Goal: Information Seeking & Learning: Compare options

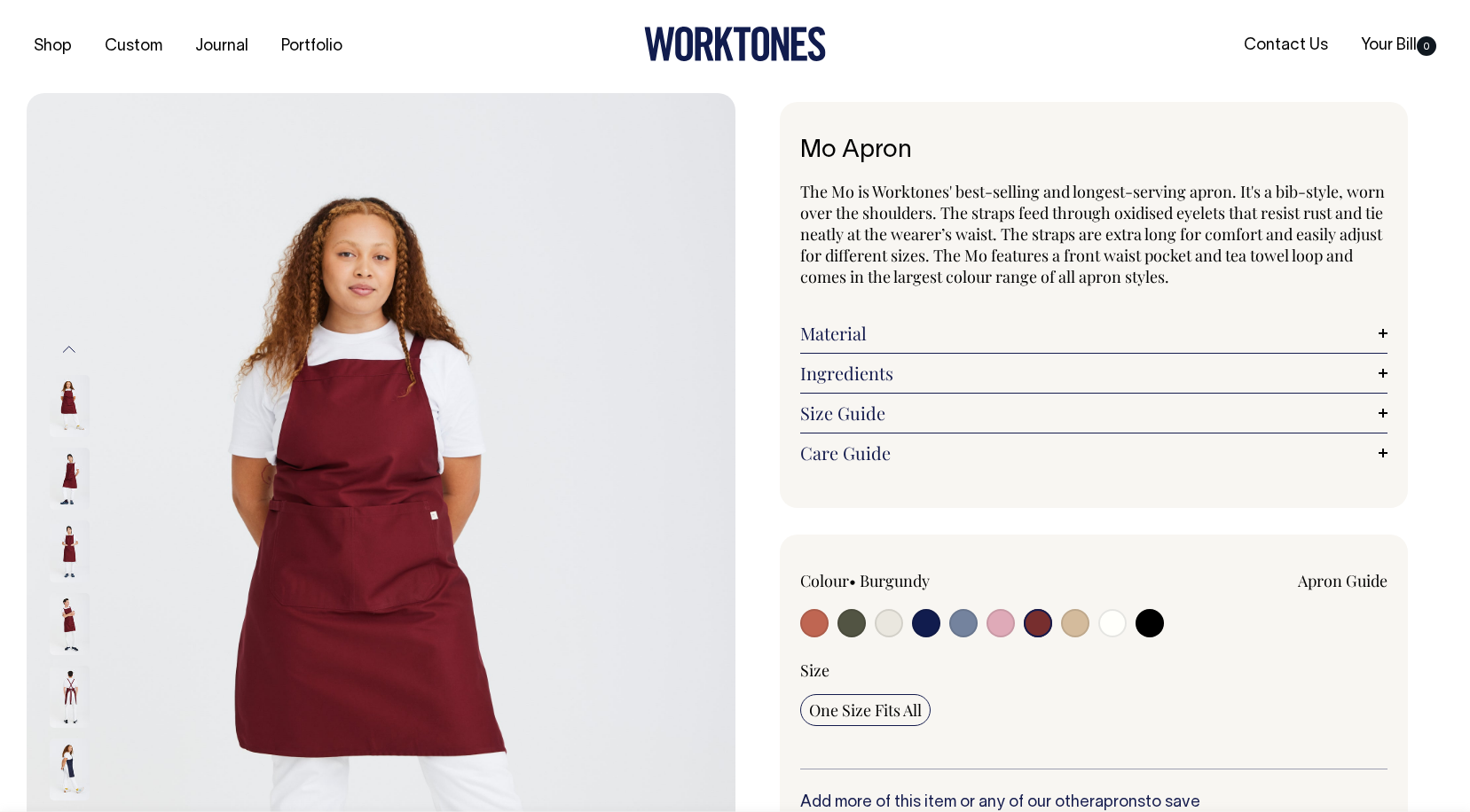
select select "Burgundy"
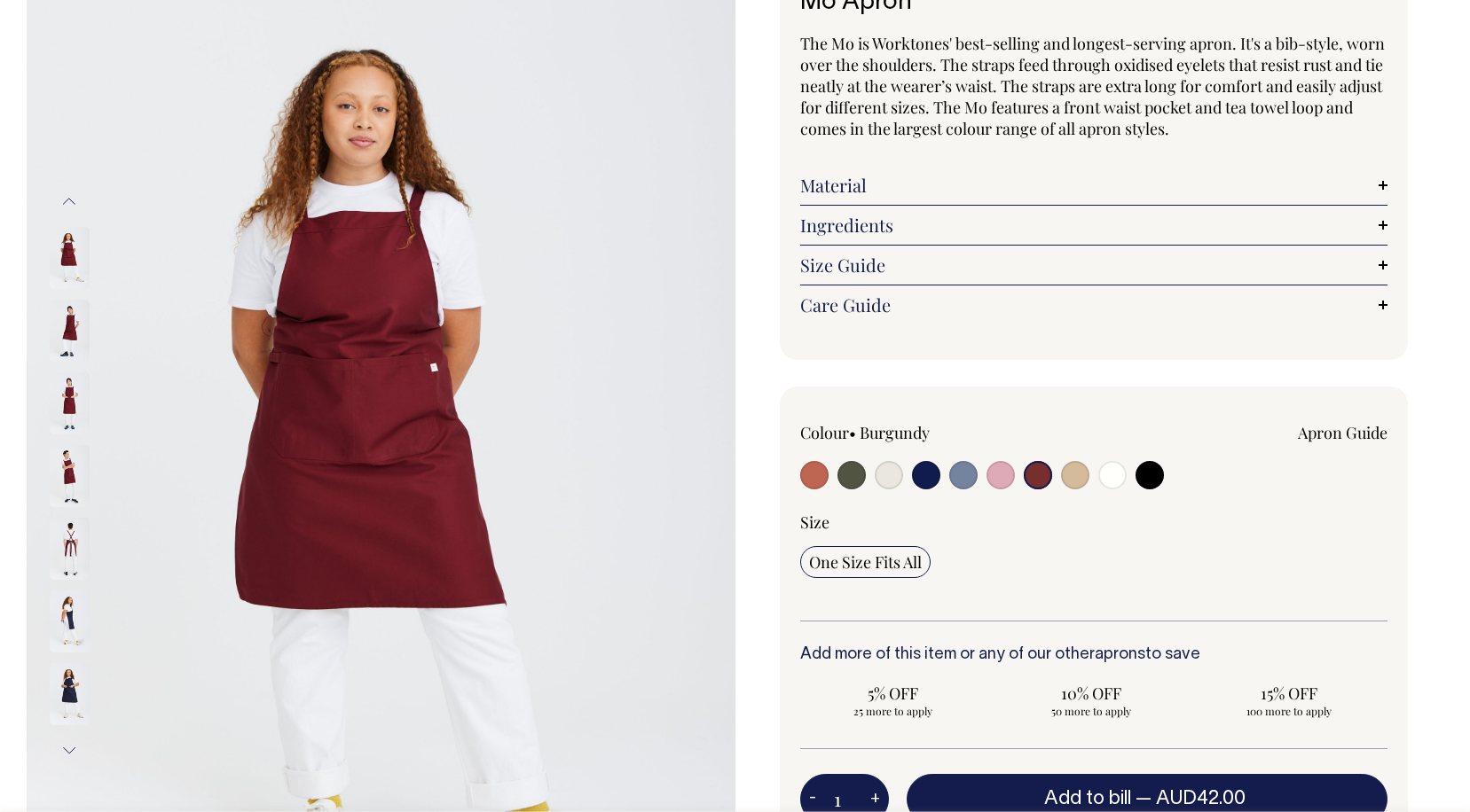
scroll to position [149, 0]
click at [69, 552] on img at bounding box center [70, 548] width 40 height 63
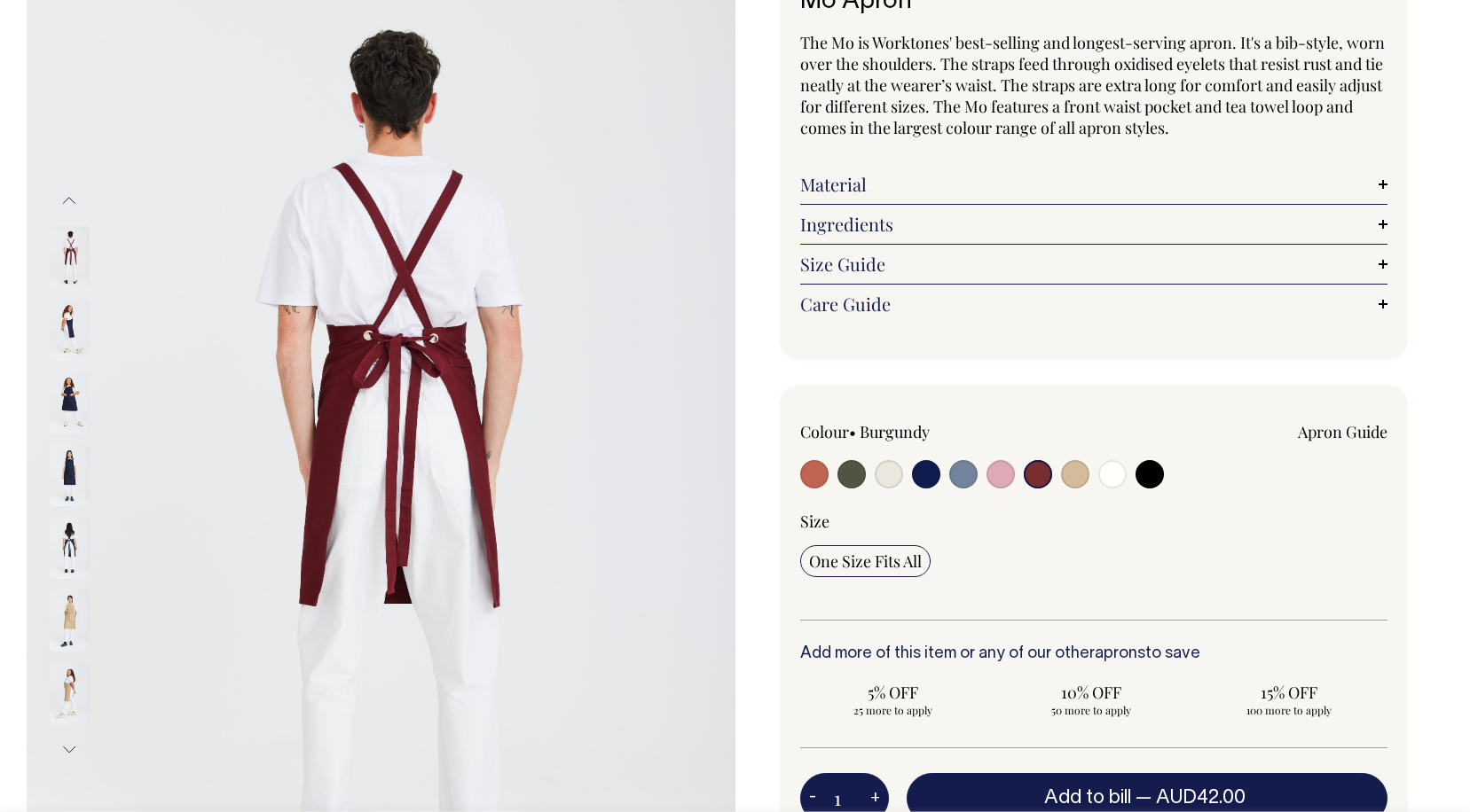
click at [77, 392] on img at bounding box center [70, 402] width 40 height 63
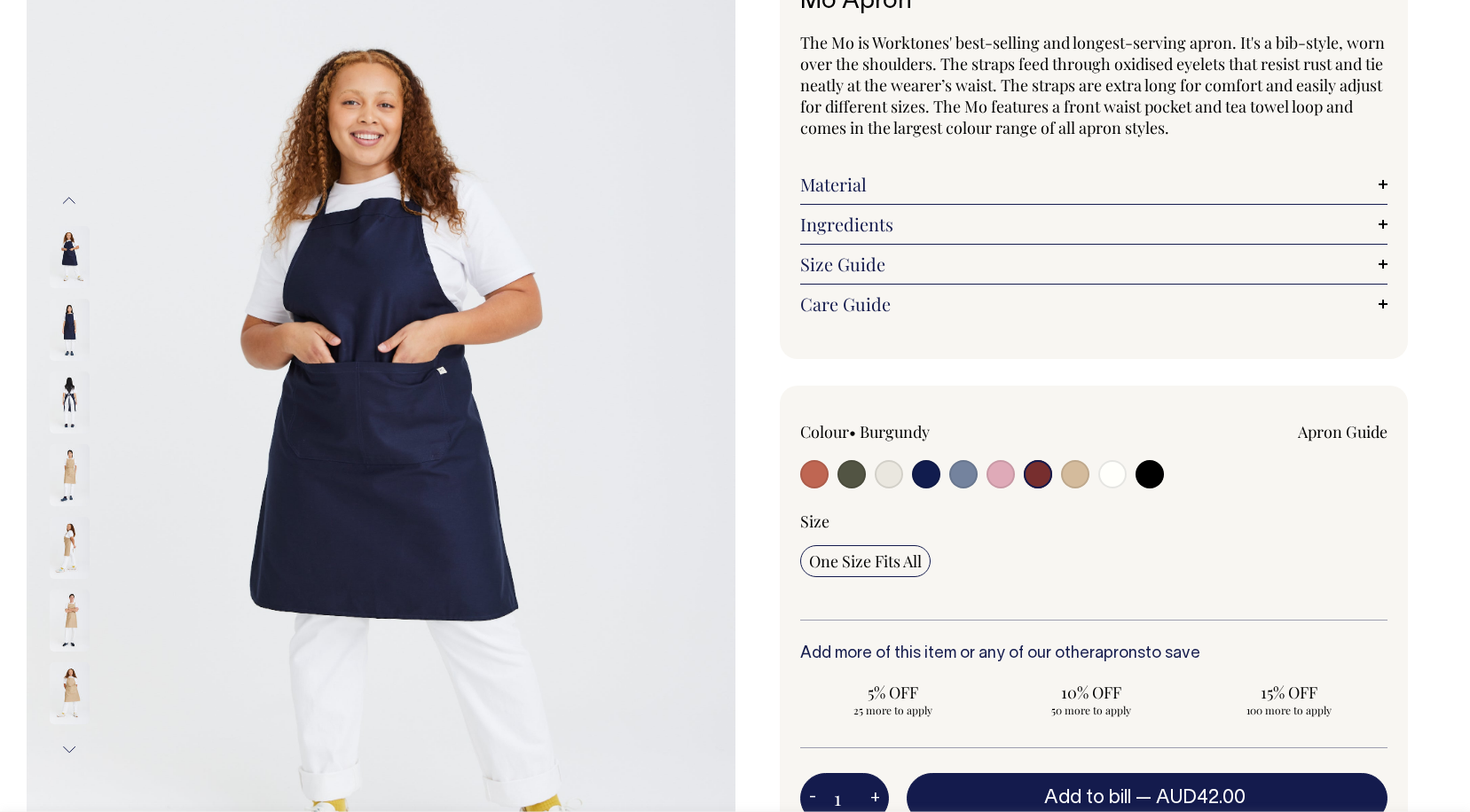
click at [837, 469] on input "radio" at bounding box center [851, 474] width 28 height 28
radio input "true"
select select "Olive"
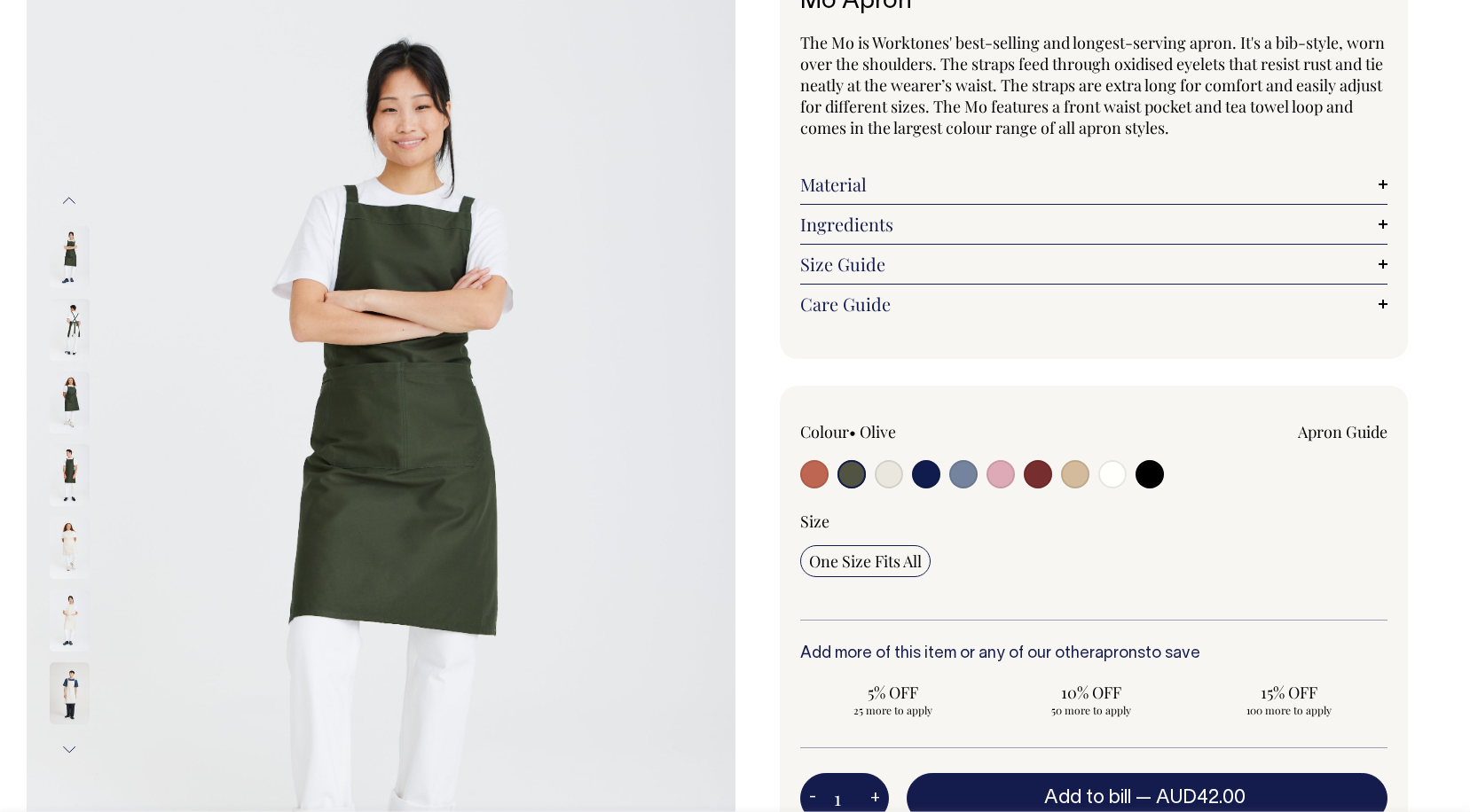
click at [895, 469] on input "radio" at bounding box center [888, 474] width 28 height 28
radio input "true"
select select "Natural"
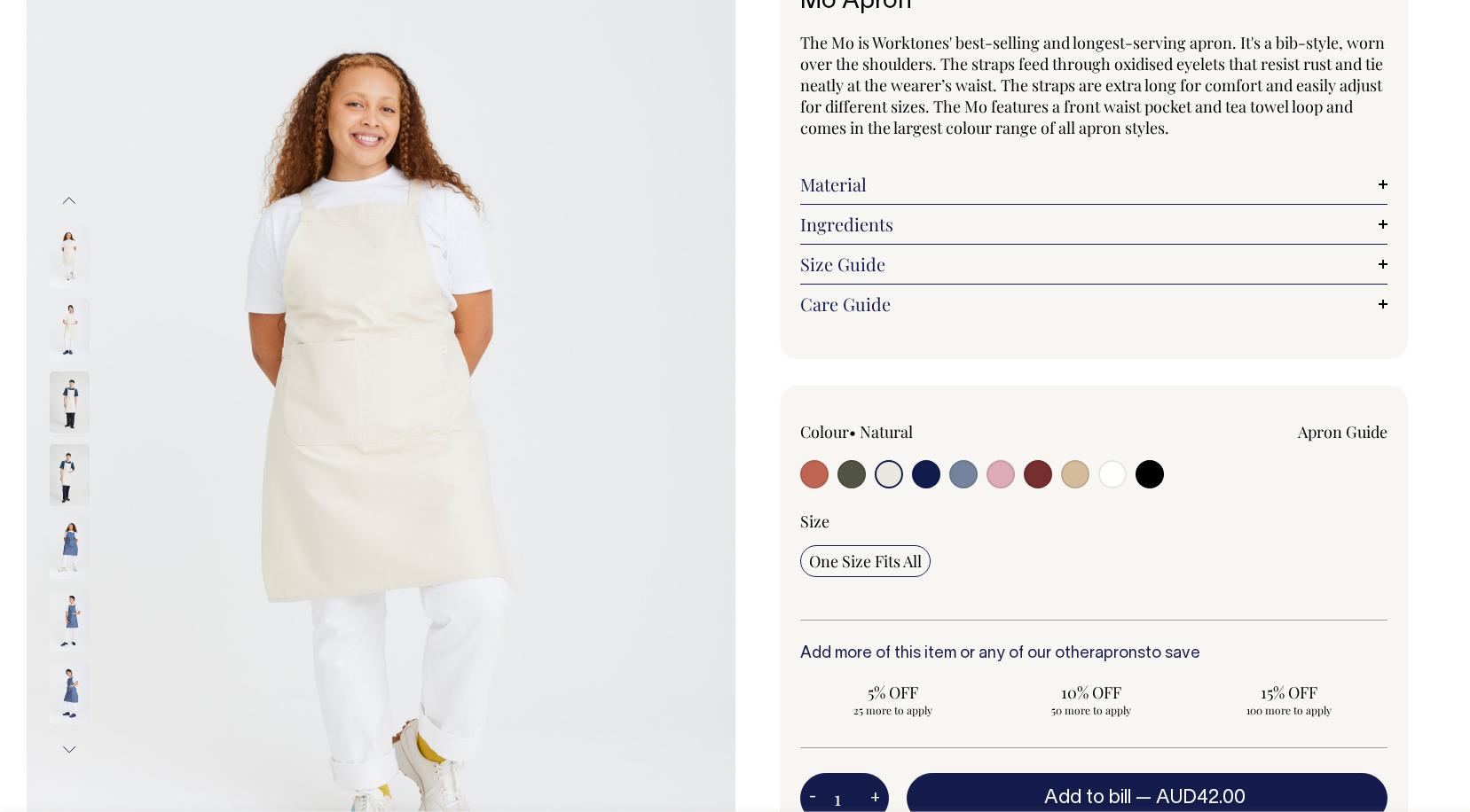
click at [926, 472] on input "radio" at bounding box center [925, 474] width 28 height 28
radio input "true"
select select "Dark Navy"
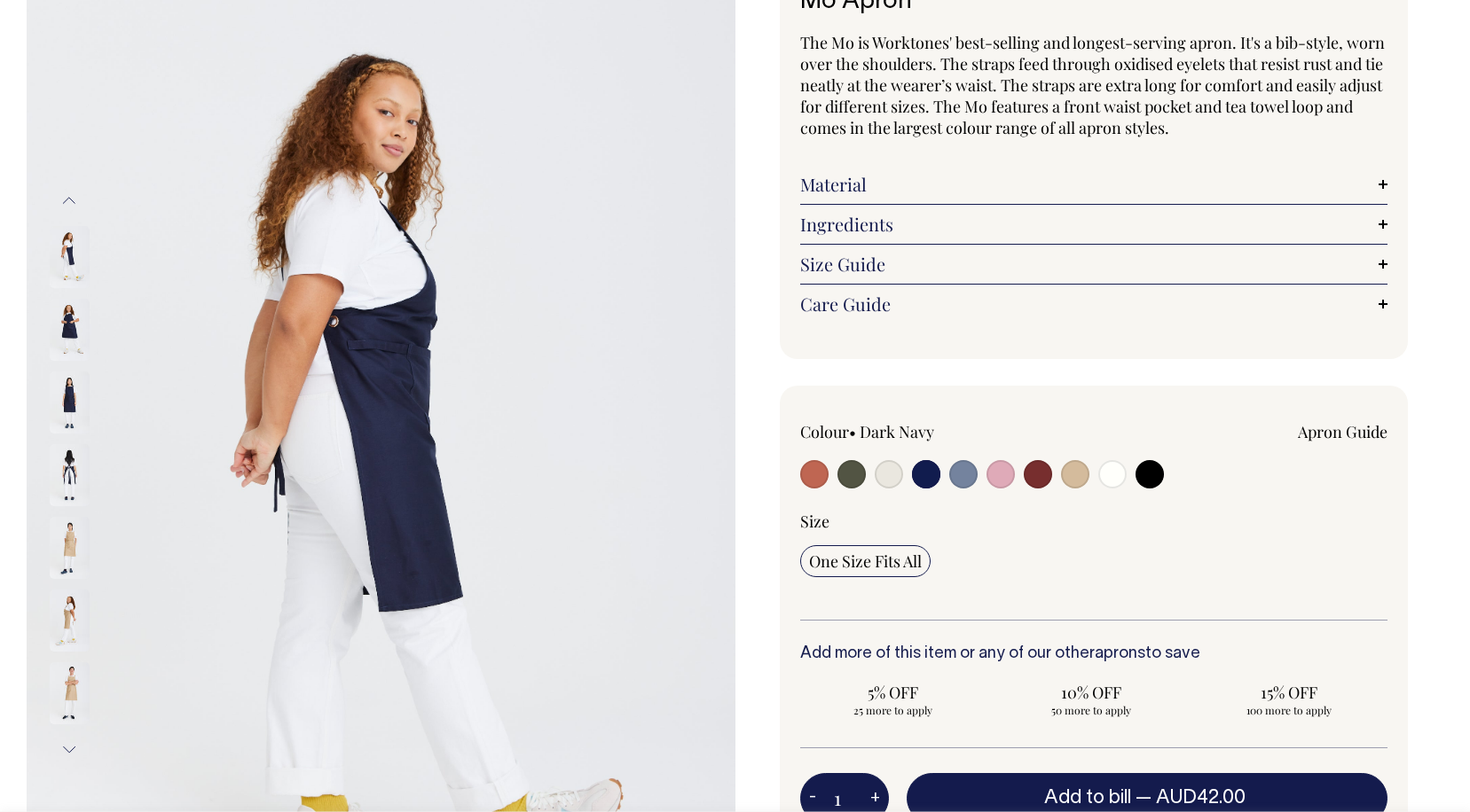
click at [973, 474] on input "radio" at bounding box center [962, 474] width 28 height 28
radio input "true"
select select "Blue/Grey"
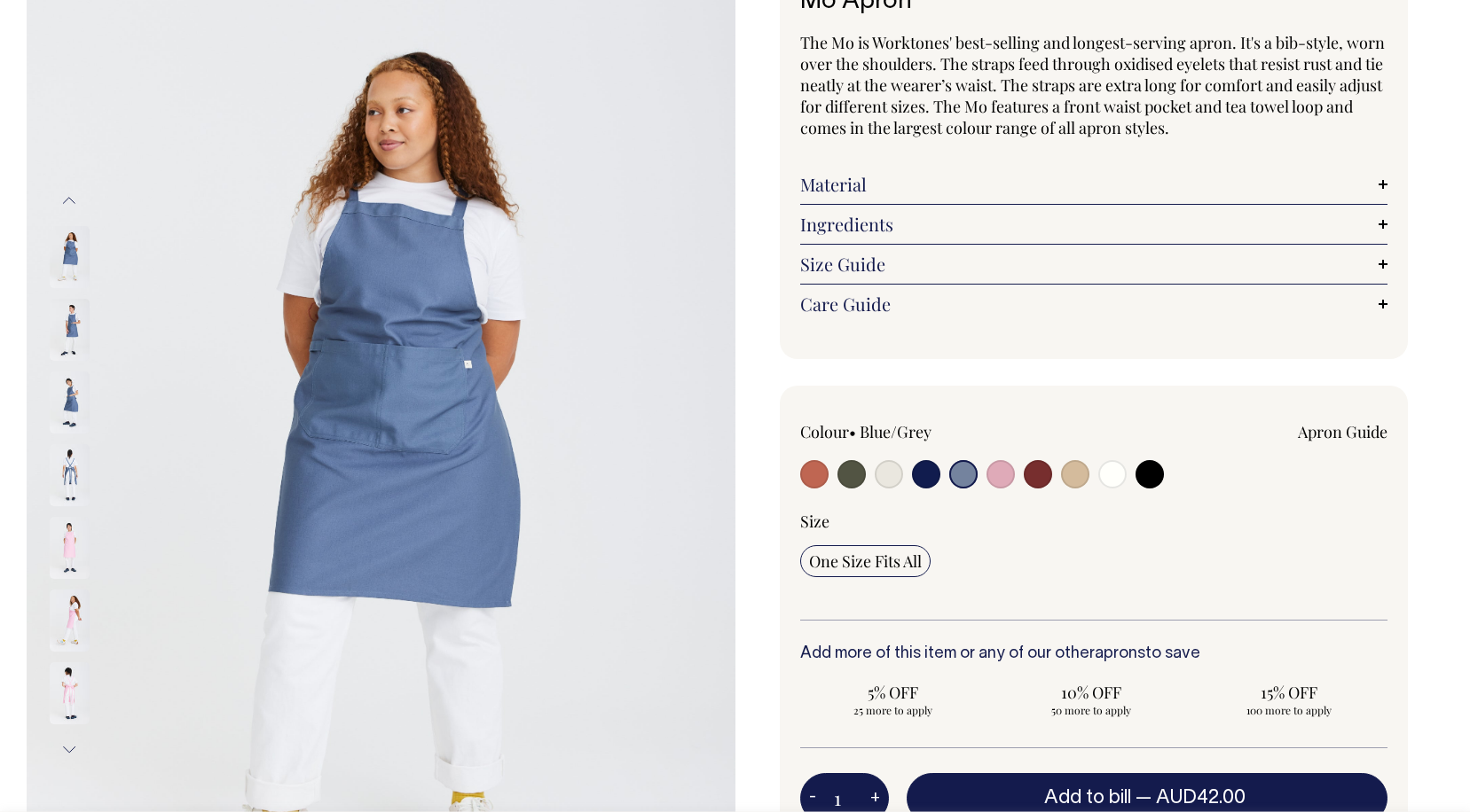
click at [1003, 478] on input "radio" at bounding box center [1000, 474] width 28 height 28
radio input "true"
select select "Pink"
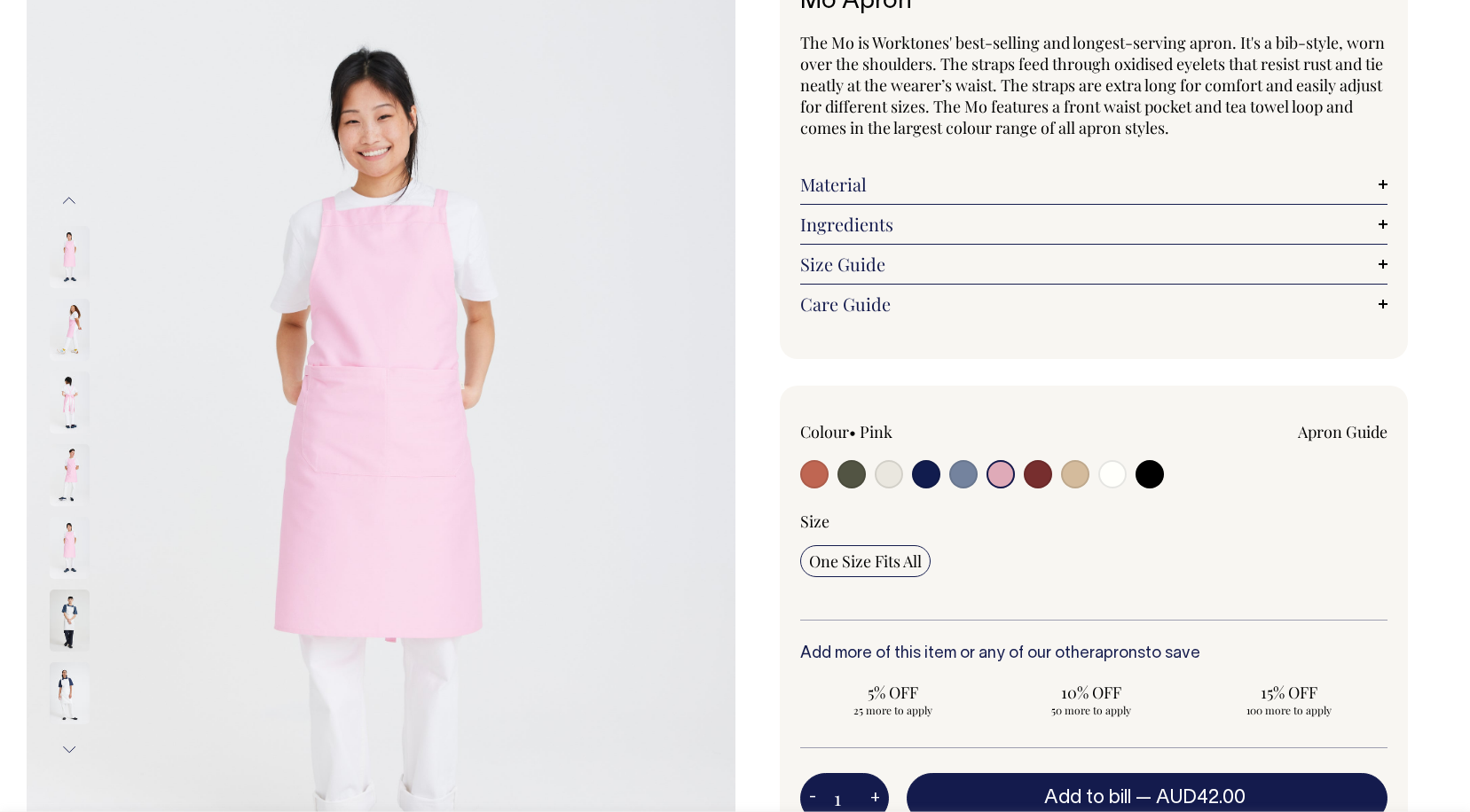
click at [1046, 471] on input "radio" at bounding box center [1037, 474] width 28 height 28
radio input "true"
select select "Burgundy"
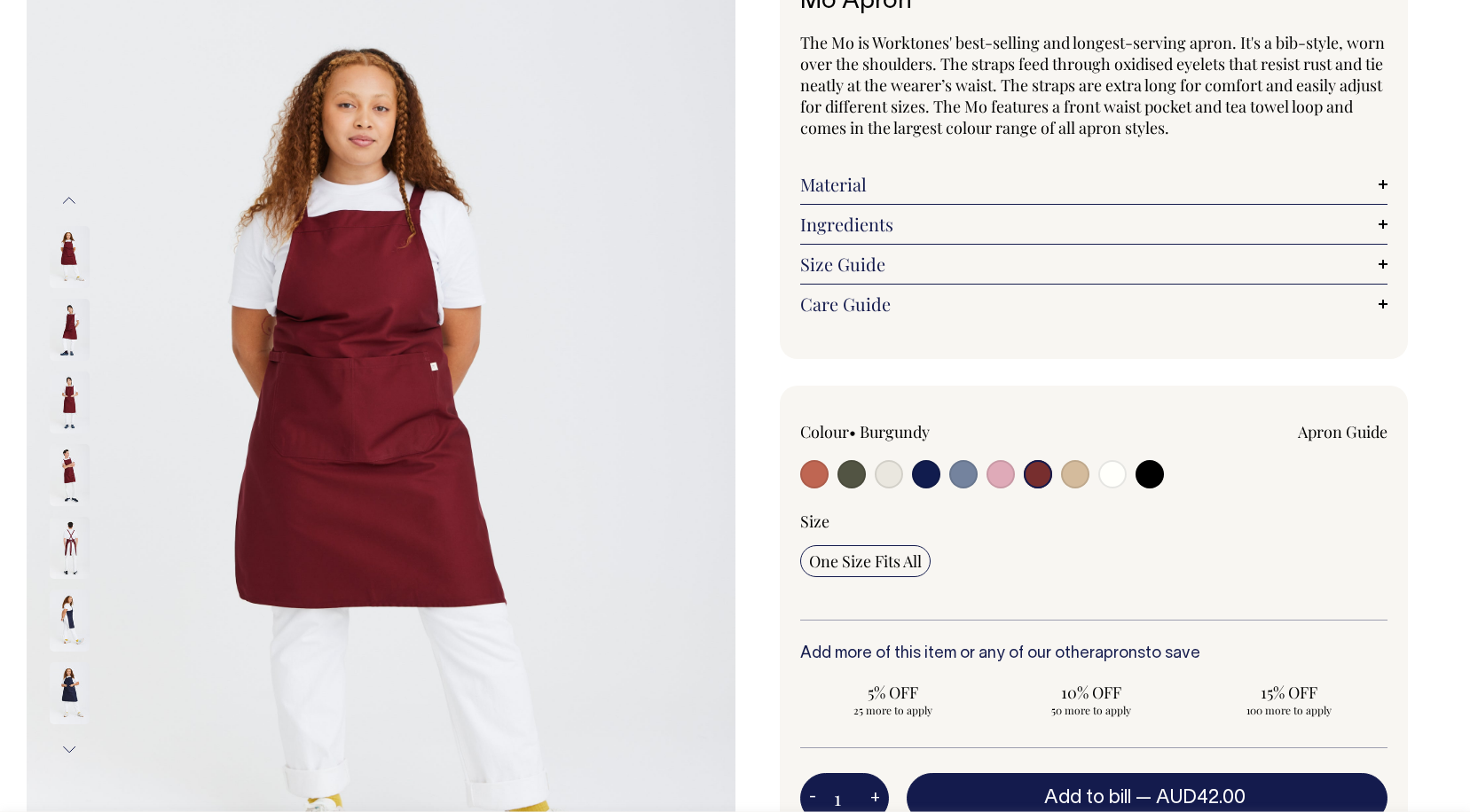
click at [1073, 477] on input "radio" at bounding box center [1075, 474] width 28 height 28
radio input "true"
radio input "false"
select select "Khaki"
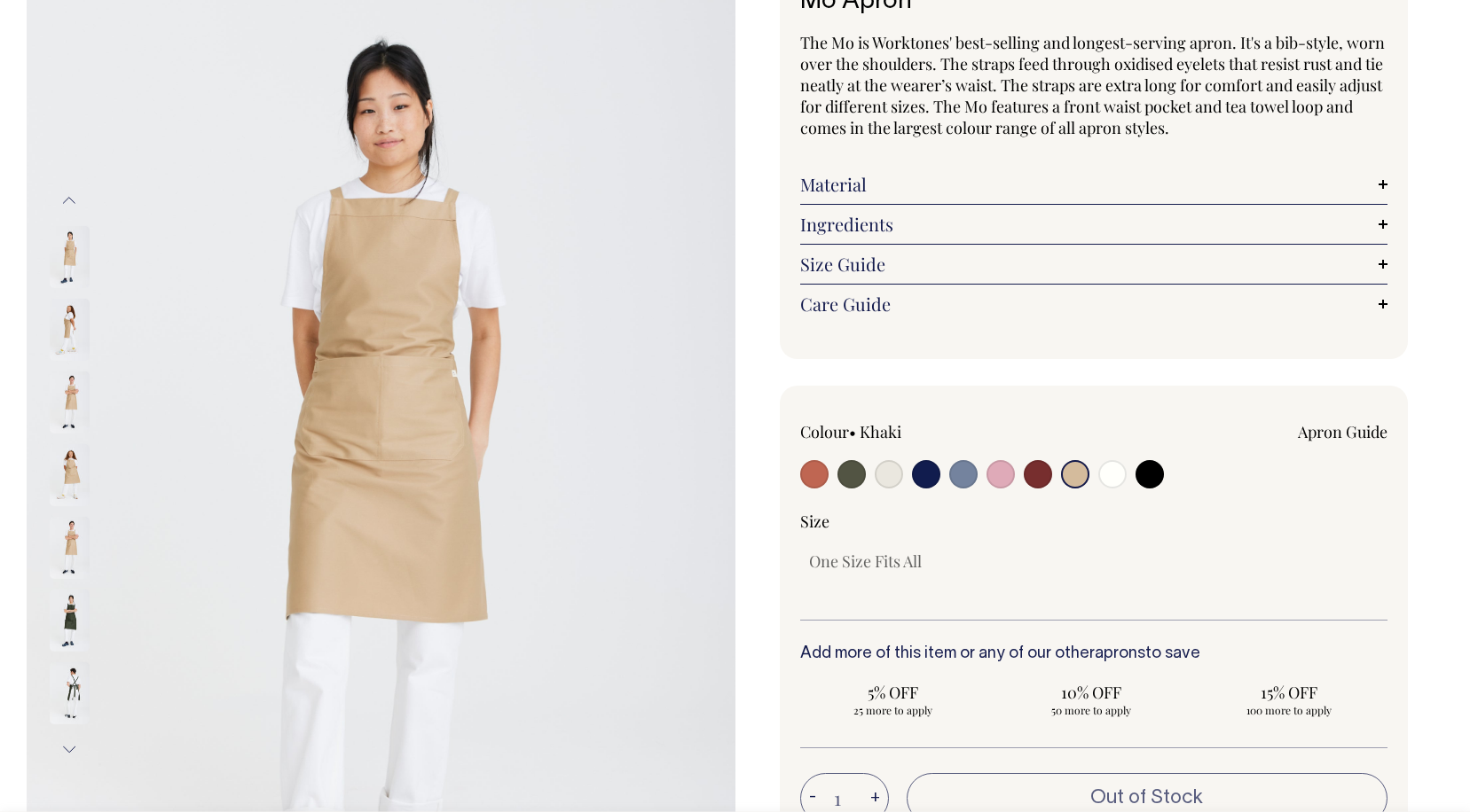
click at [1107, 471] on input "radio" at bounding box center [1112, 474] width 28 height 28
radio input "true"
select select "Off-White"
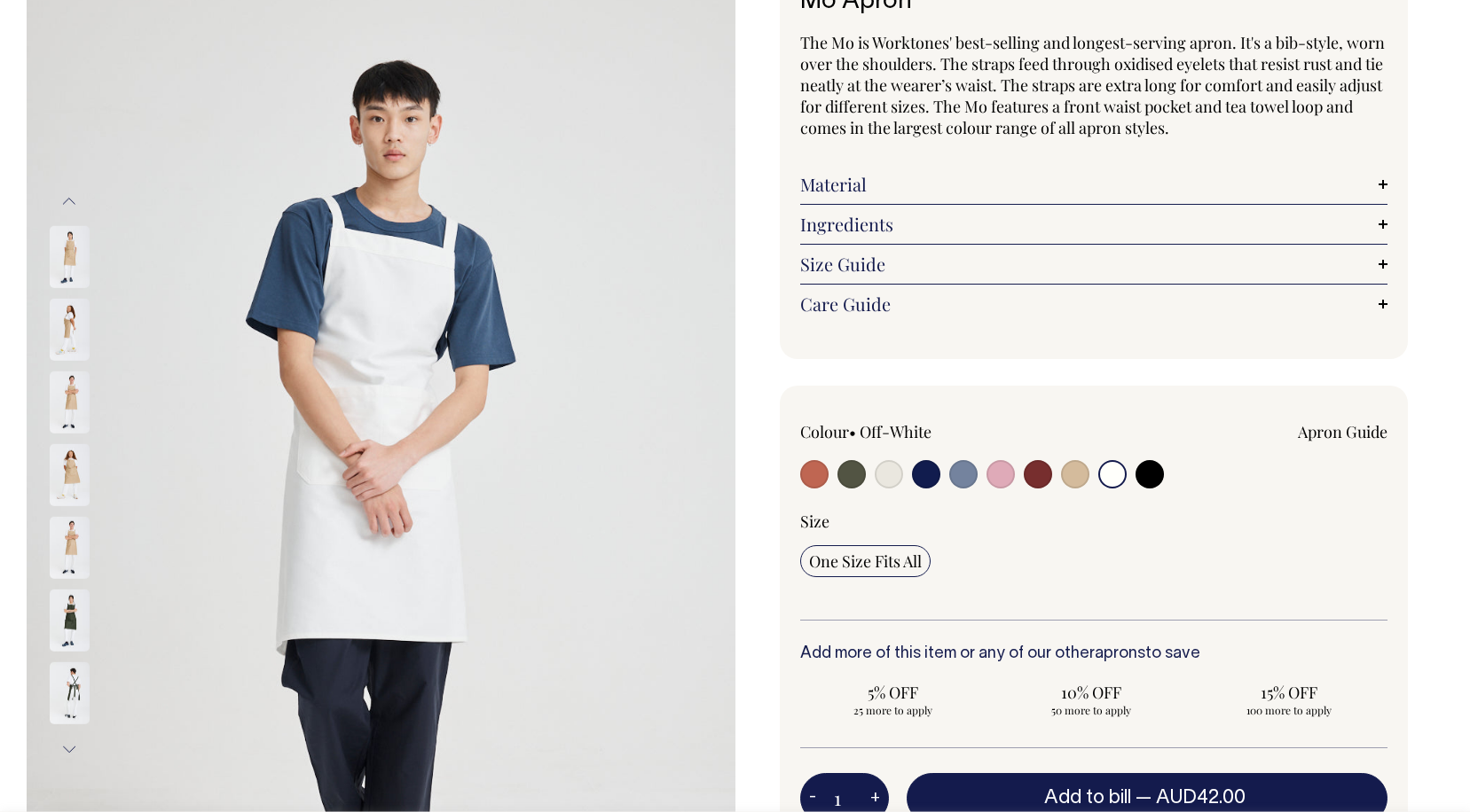
click at [1148, 470] on input "radio" at bounding box center [1149, 474] width 28 height 28
radio input "true"
select select "Black"
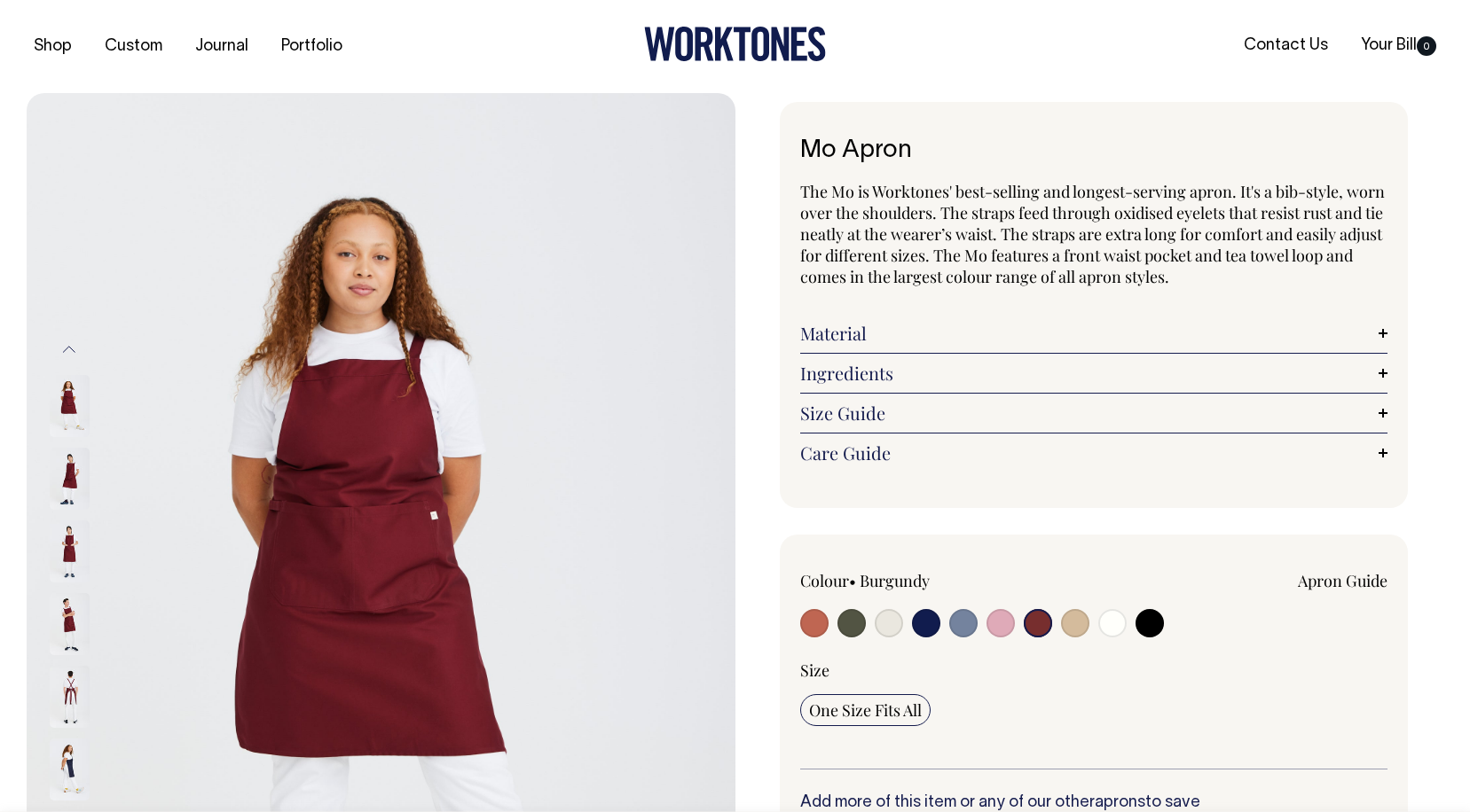
select select "Burgundy"
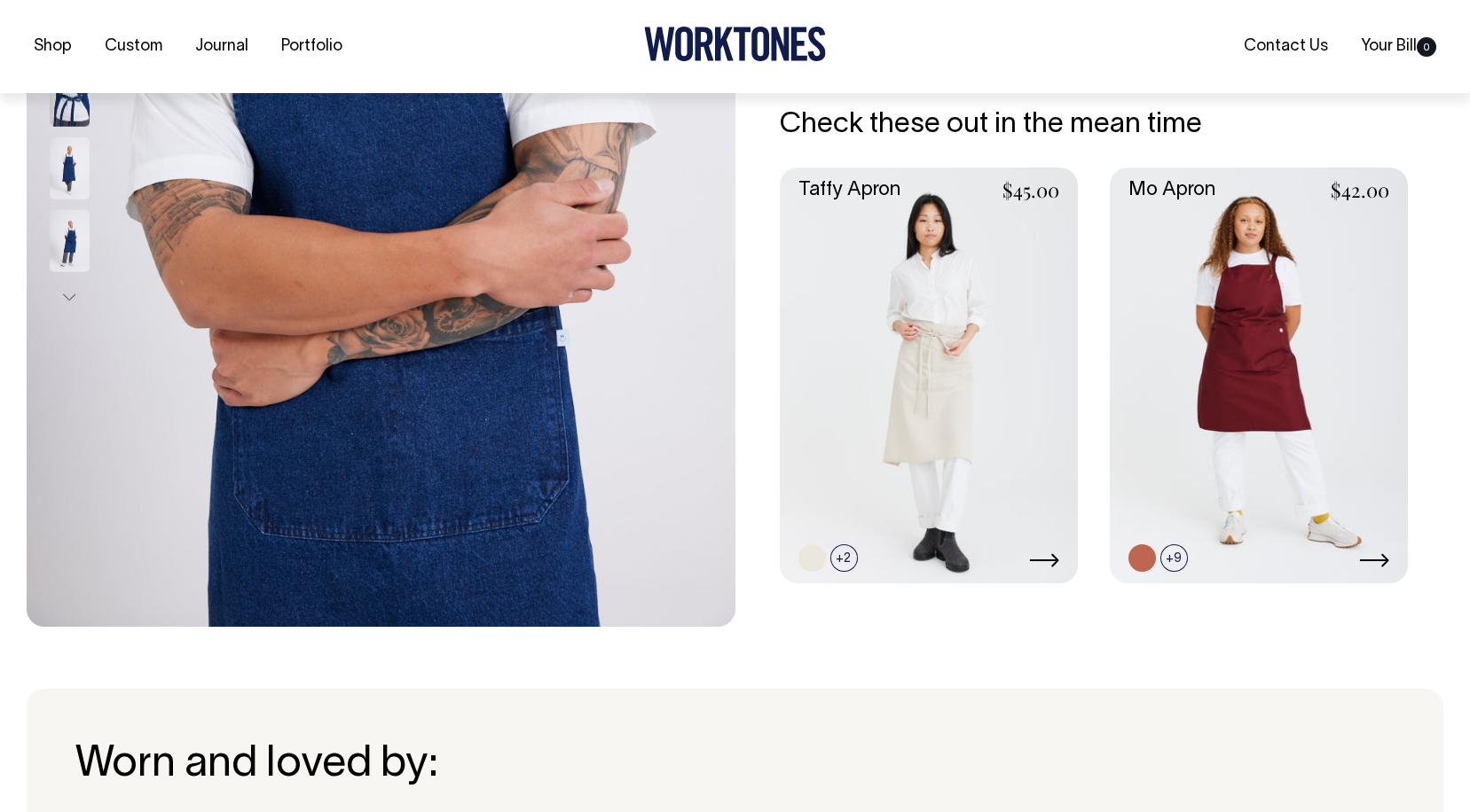
scroll to position [529, 0]
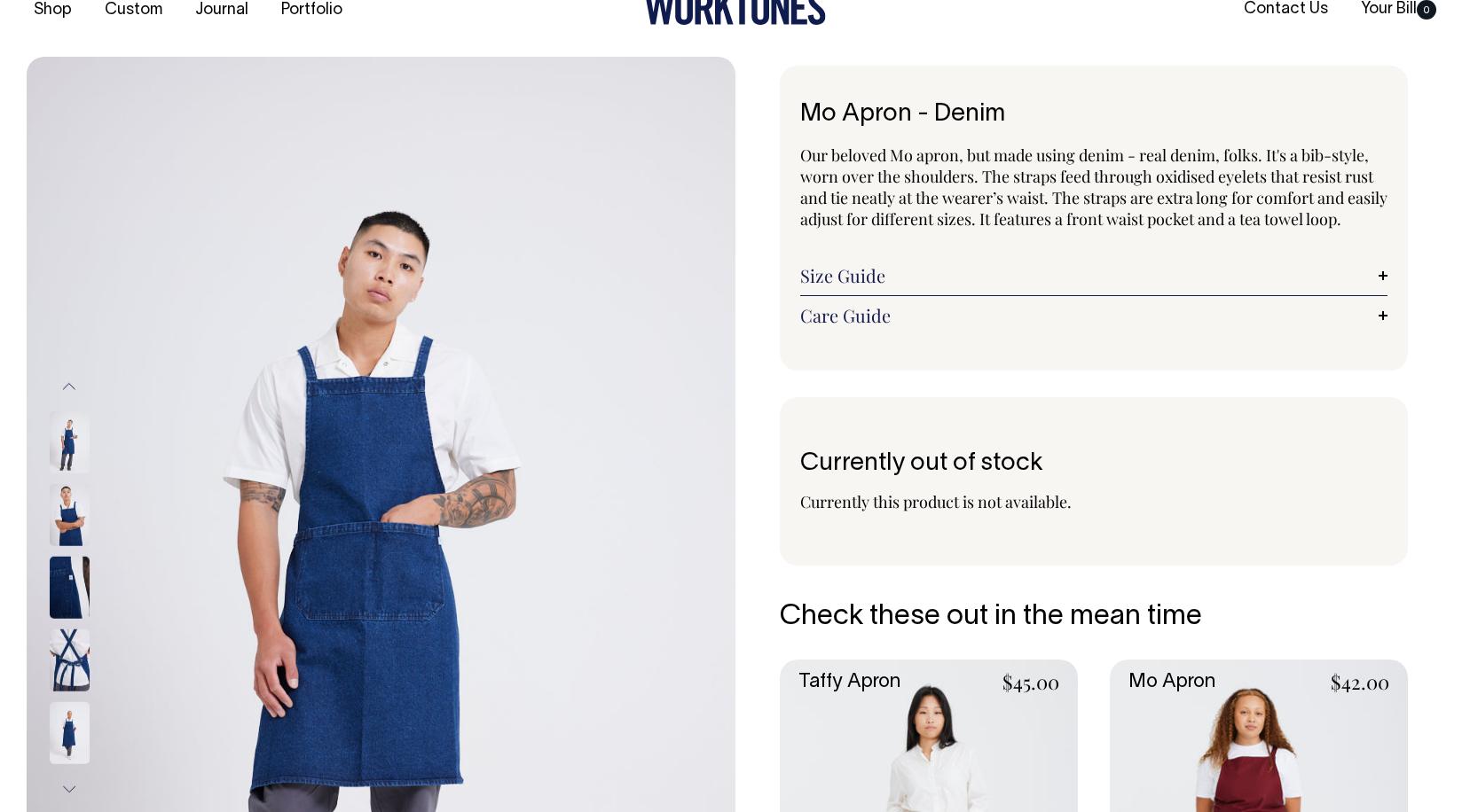
scroll to position [36, 0]
click at [76, 688] on img at bounding box center [70, 661] width 40 height 63
